Goal: Information Seeking & Learning: Find specific fact

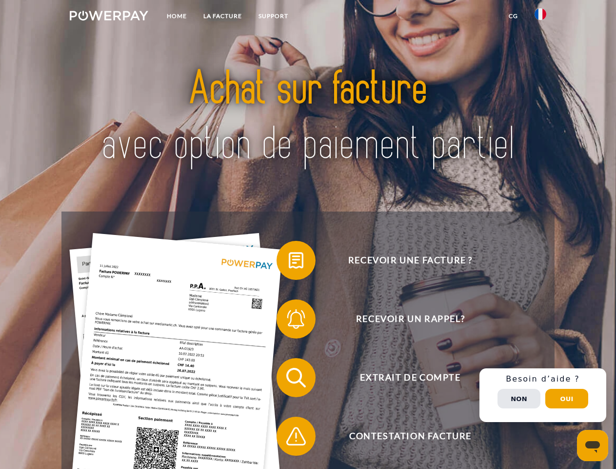
click at [109, 17] on img at bounding box center [109, 16] width 79 height 10
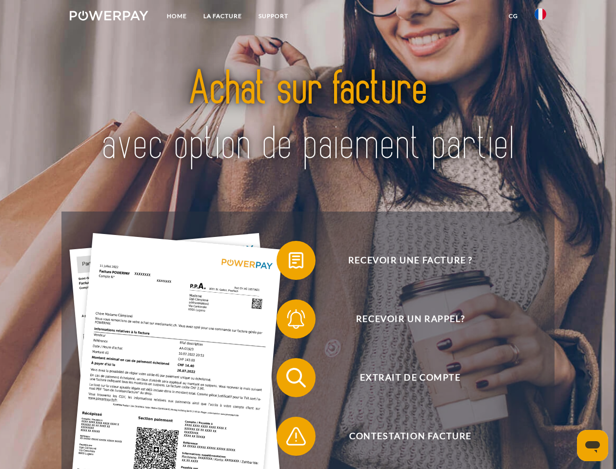
click at [541, 17] on img at bounding box center [541, 14] width 12 height 12
click at [513, 16] on link "CG" at bounding box center [514, 16] width 26 height 18
click at [289, 262] on span at bounding box center [281, 260] width 49 height 49
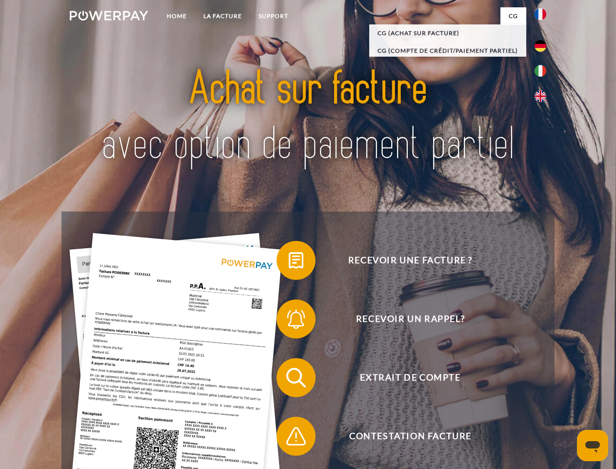
click at [289, 321] on span at bounding box center [281, 318] width 49 height 49
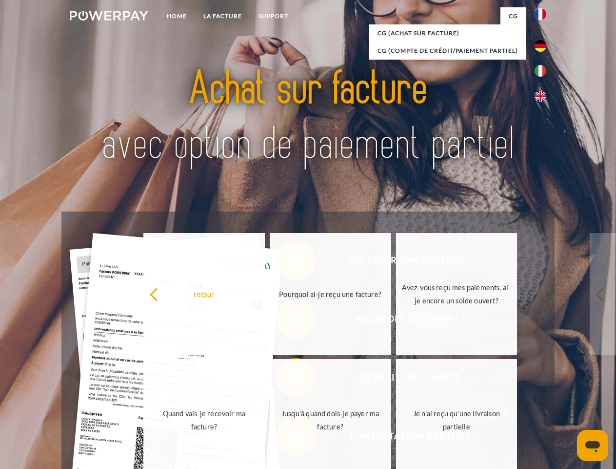
click at [289, 379] on link "Jusqu'à quand dois-je payer ma facture?" at bounding box center [331, 420] width 122 height 122
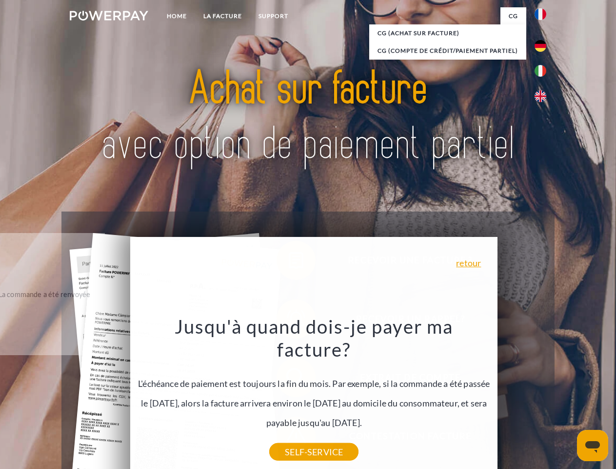
click at [289, 438] on div "Jusqu'à quand dois-je payer ma facture? L'échéance de paiement est toujours la …" at bounding box center [314, 382] width 356 height 137
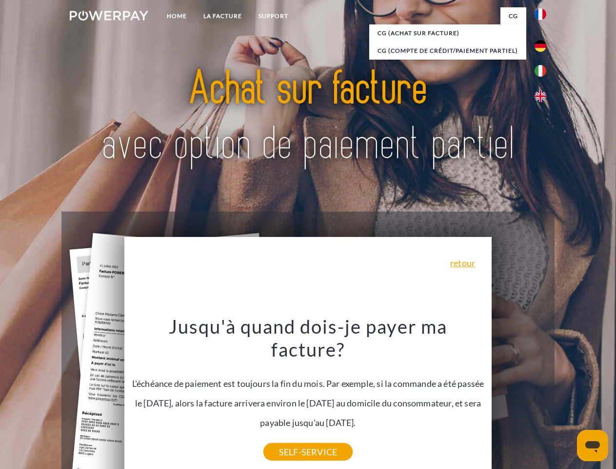
click at [543, 395] on div "Recevoir une facture ? Recevoir un rappel? Extrait de compte retour" at bounding box center [307, 406] width 493 height 390
click at [519, 397] on span "Extrait de compte" at bounding box center [410, 377] width 239 height 39
click at [567, 398] on header "Home LA FACTURE Support" at bounding box center [308, 337] width 616 height 674
